Goal: Task Accomplishment & Management: Manage account settings

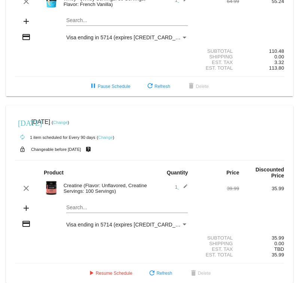
scroll to position [115, 0]
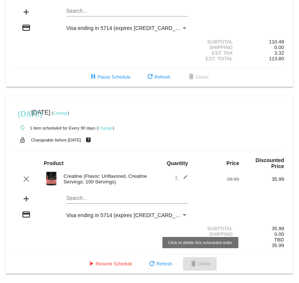
click at [206, 266] on span "delete Delete" at bounding box center [200, 263] width 22 height 5
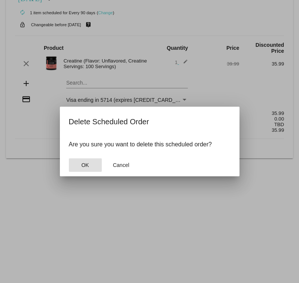
click at [92, 162] on button "OK" at bounding box center [85, 164] width 33 height 13
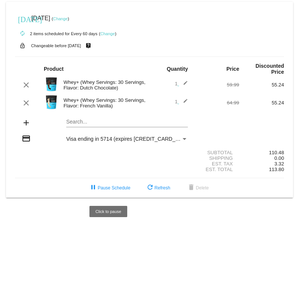
scroll to position [0, 0]
